Goal: Task Accomplishment & Management: Use online tool/utility

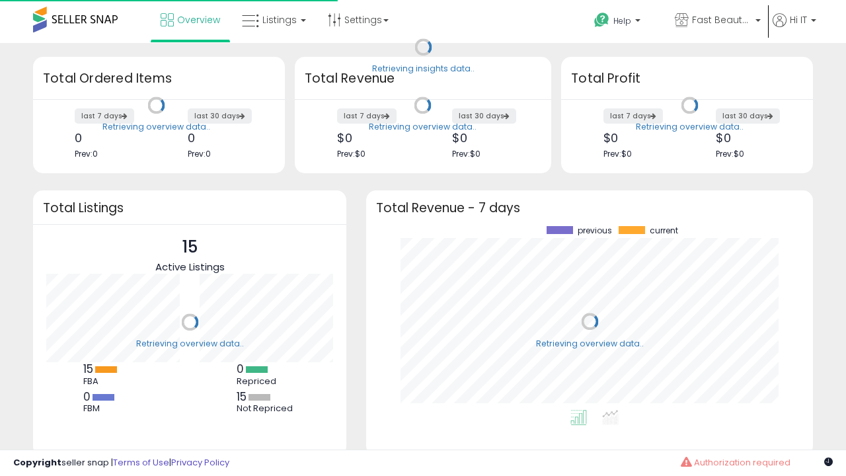
scroll to position [184, 421]
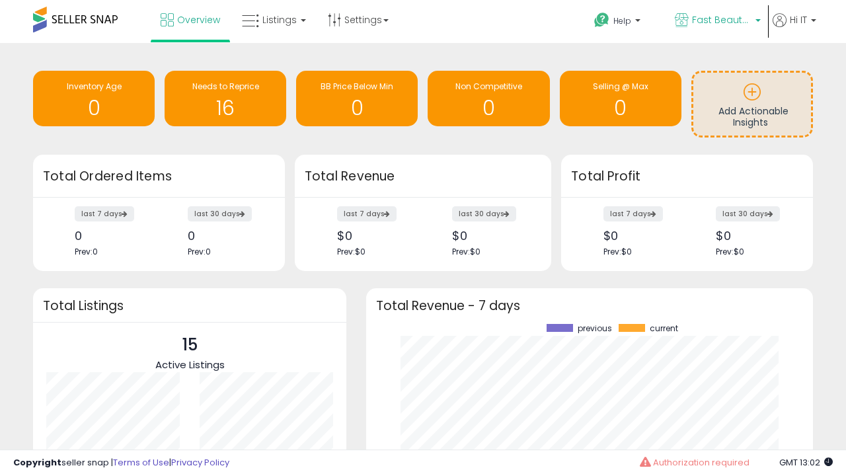
click at [717, 21] on span "Fast Beauty ([GEOGRAPHIC_DATA])" at bounding box center [722, 19] width 60 height 13
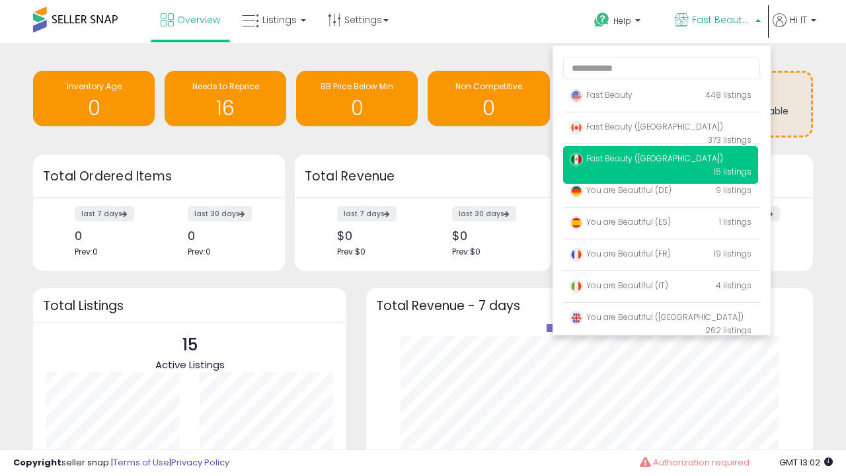
click at [661, 97] on p "Fast Beauty 448 listings" at bounding box center [660, 96] width 195 height 26
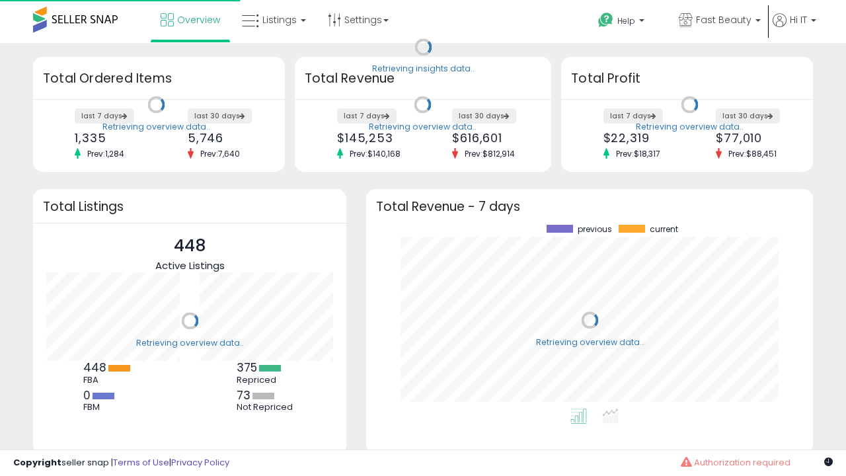
scroll to position [184, 421]
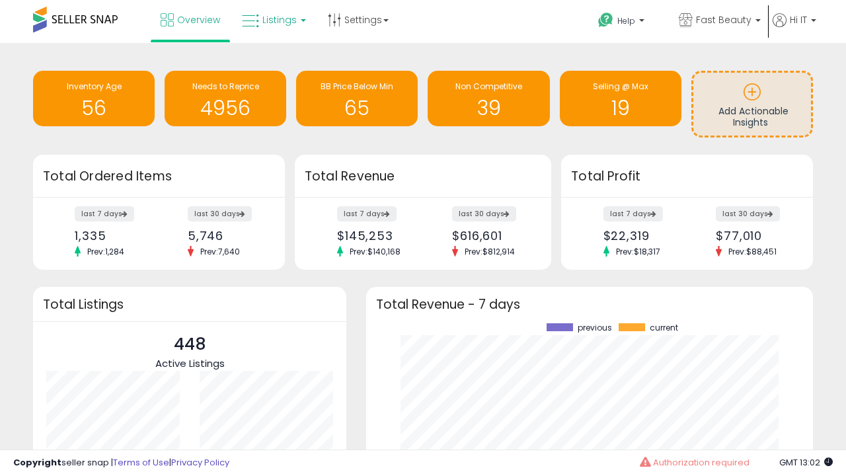
click at [272, 20] on span "Listings" at bounding box center [279, 19] width 34 height 13
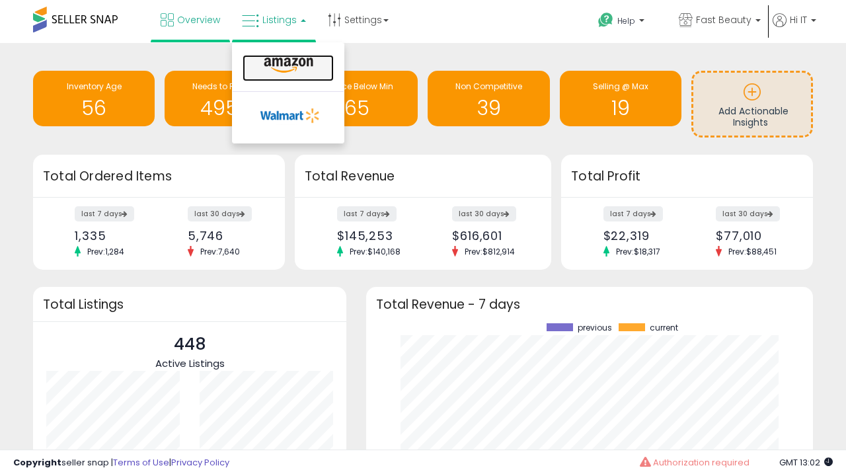
click at [287, 65] on icon at bounding box center [289, 65] width 58 height 17
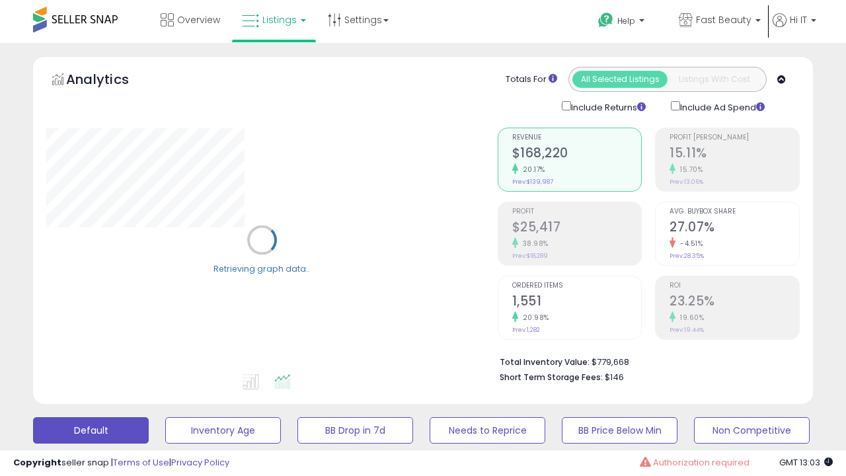
click at [165, 417] on button "All_Inventory" at bounding box center [223, 430] width 116 height 26
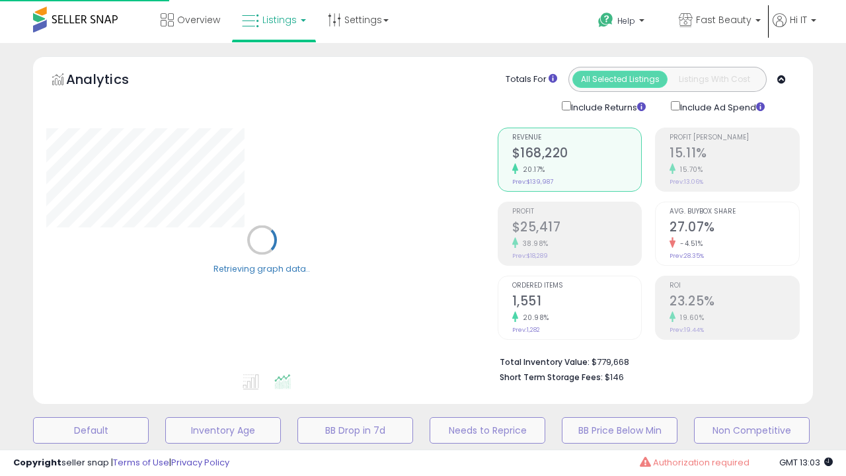
scroll to position [257, 0]
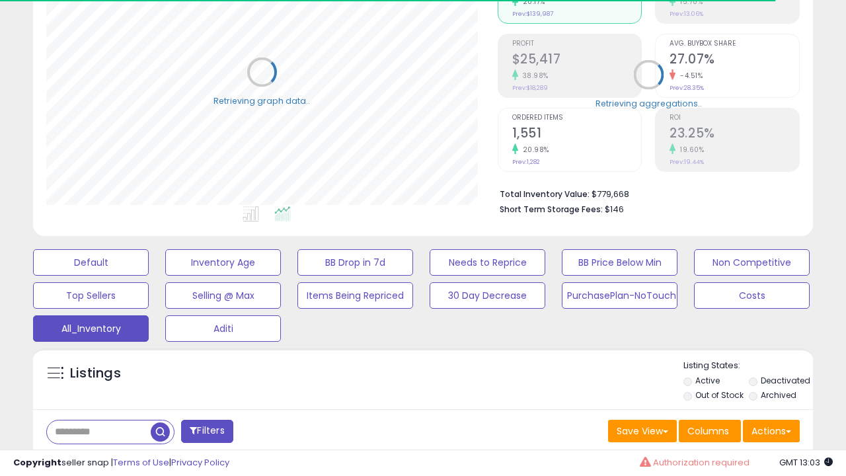
click at [94, 460] on span "Last 30 Days" at bounding box center [96, 466] width 58 height 13
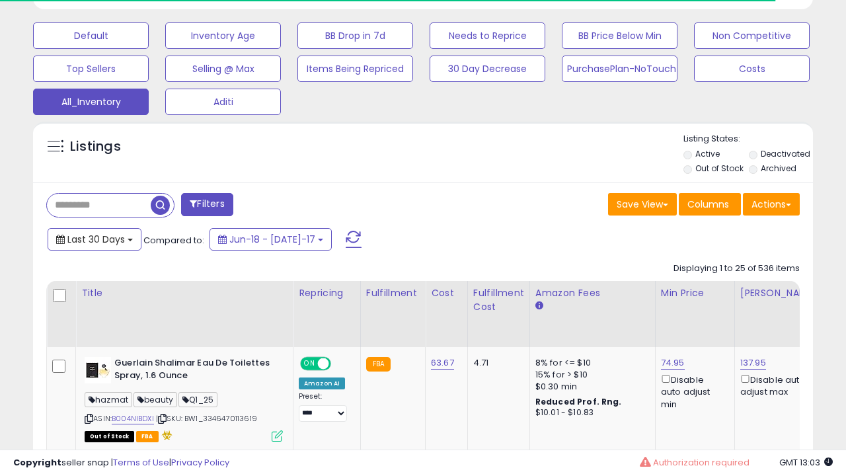
scroll to position [271, 451]
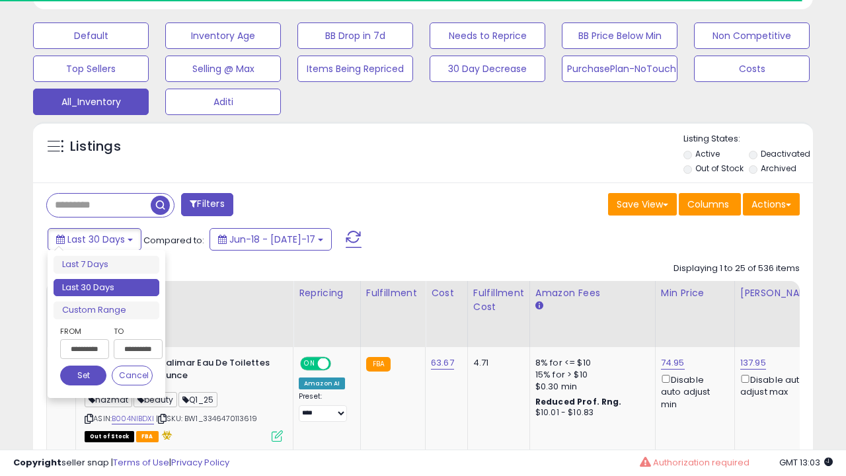
click at [106, 288] on li "Last 30 Days" at bounding box center [107, 288] width 106 height 18
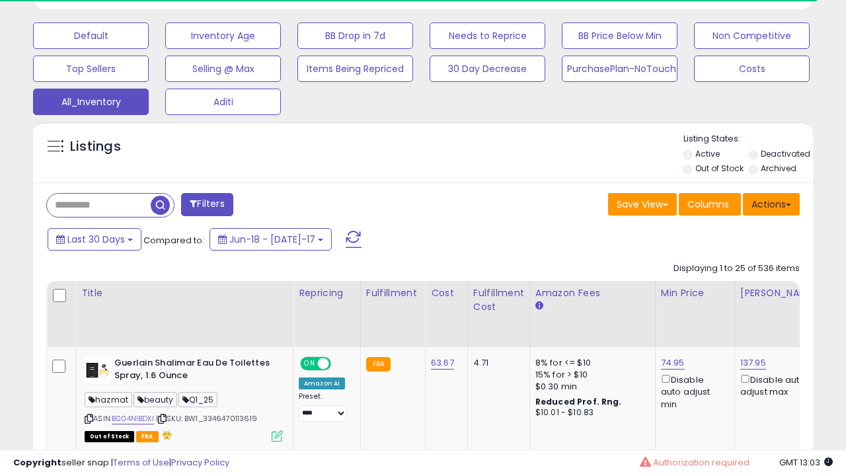
click at [772, 203] on button "Actions" at bounding box center [771, 204] width 57 height 22
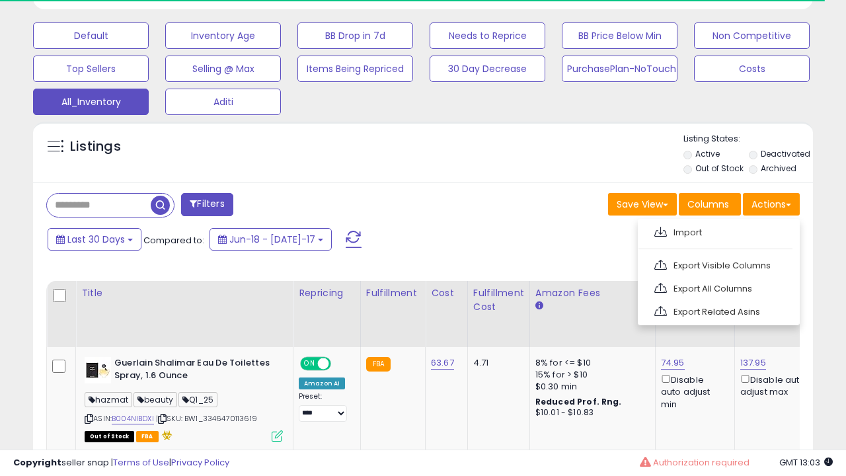
click at [717, 287] on link "Export All Columns" at bounding box center [717, 288] width 145 height 20
